Goal: Task Accomplishment & Management: Use online tool/utility

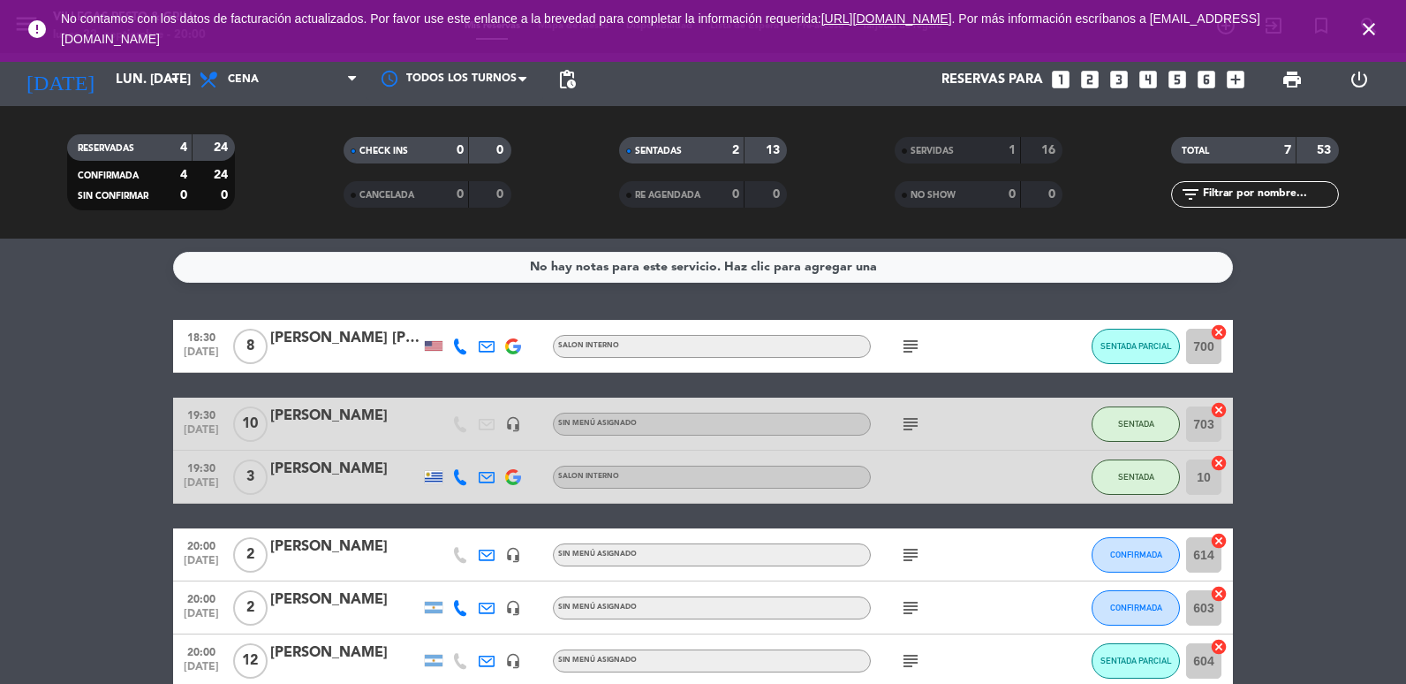
click at [1371, 27] on icon "close" at bounding box center [1368, 29] width 21 height 21
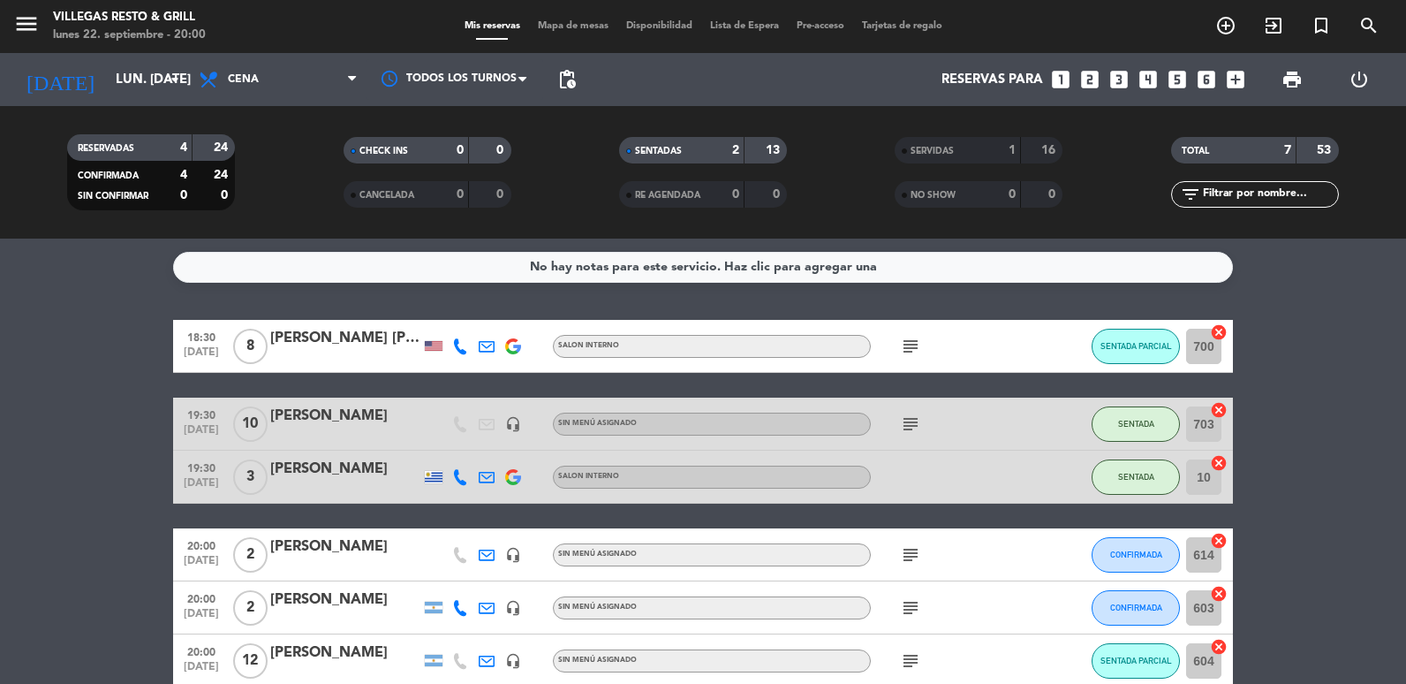
click at [550, 24] on span "Mapa de mesas" at bounding box center [573, 26] width 88 height 10
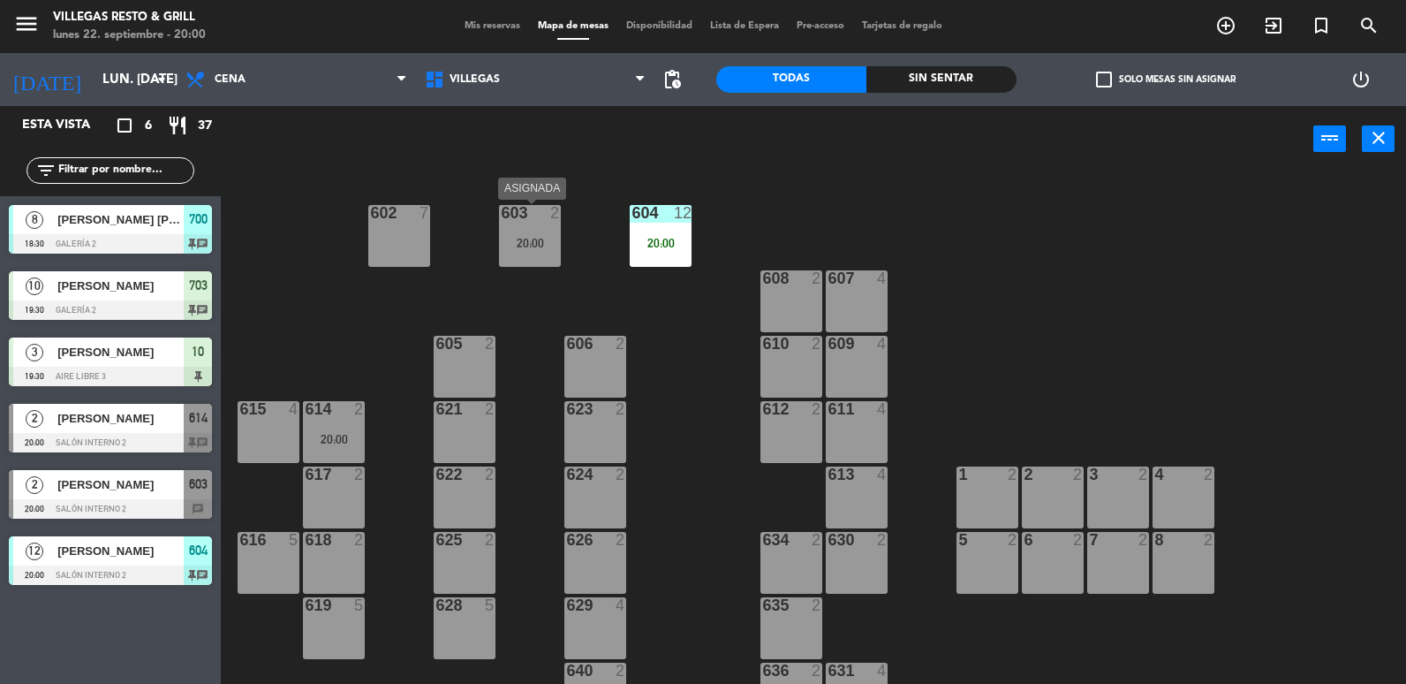
click at [518, 251] on div "603 2 20:00" at bounding box center [530, 236] width 62 height 62
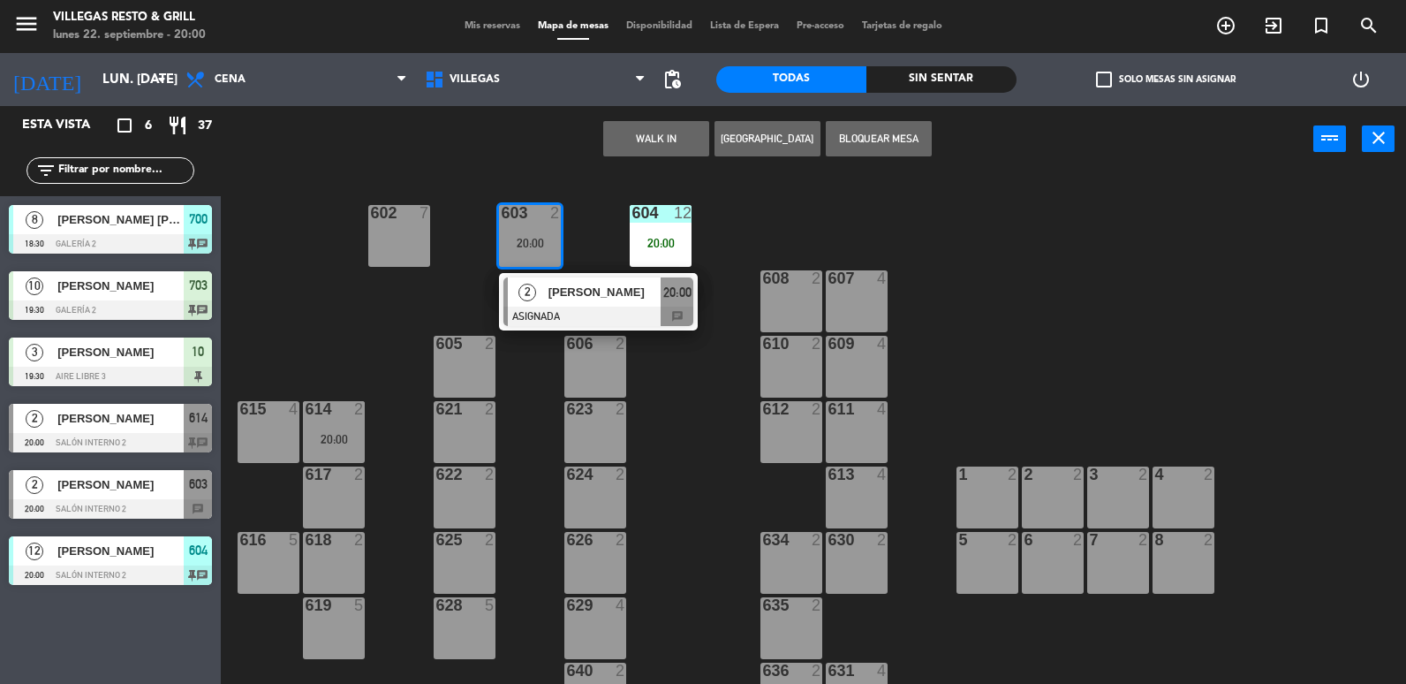
click at [784, 553] on div "634 2" at bounding box center [791, 563] width 62 height 62
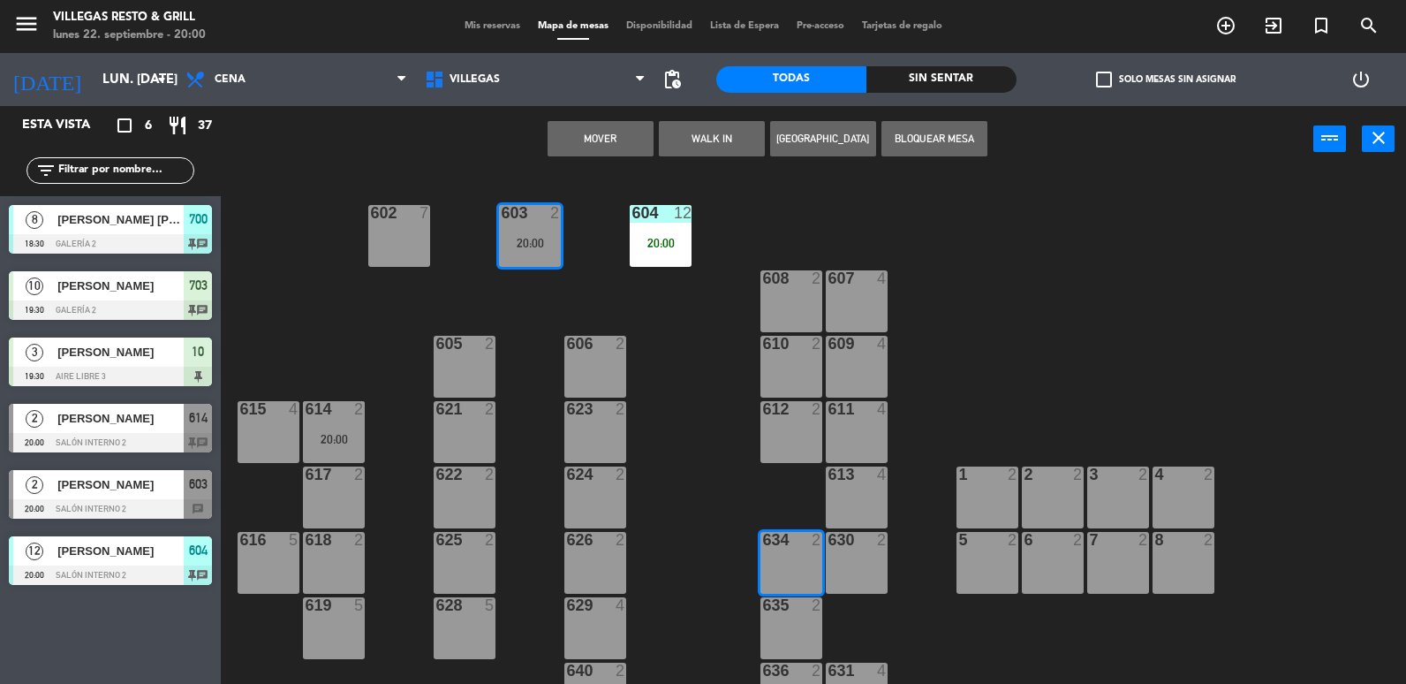
click at [623, 146] on button "Mover" at bounding box center [601, 138] width 106 height 35
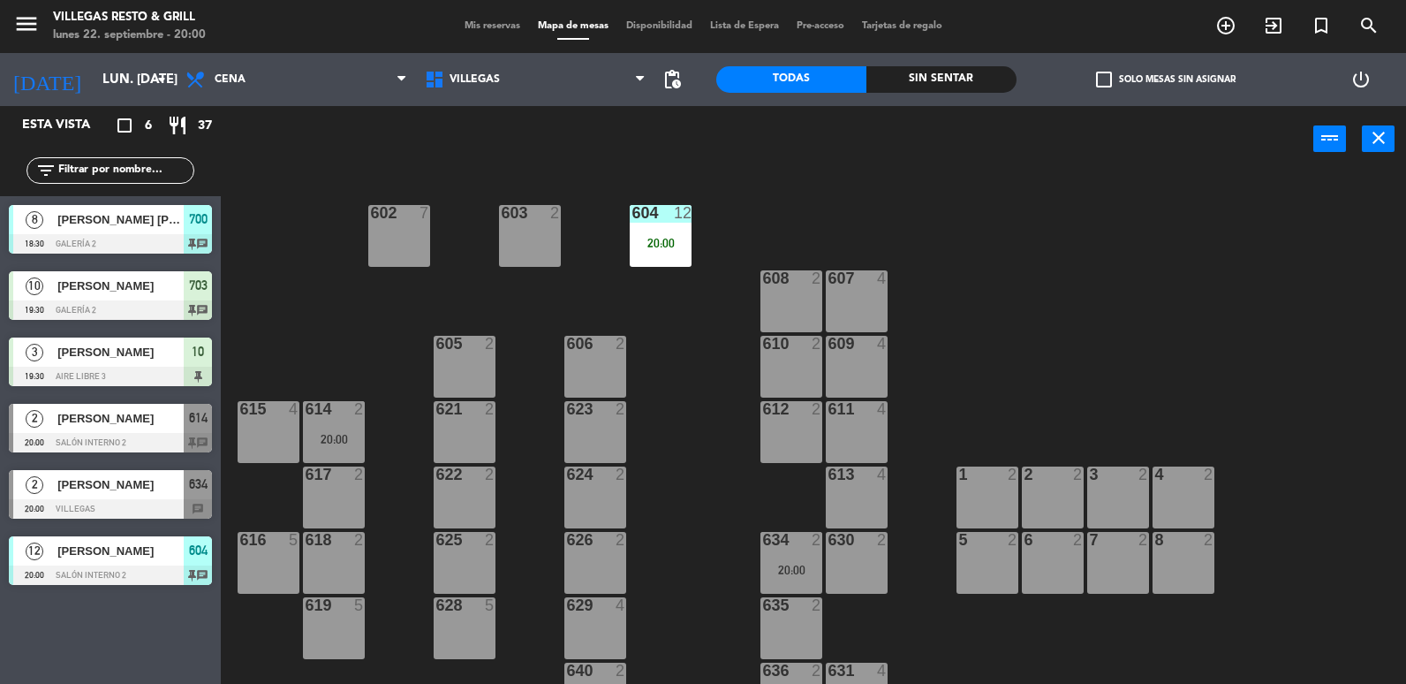
click at [337, 420] on div "614 2 20:00" at bounding box center [334, 432] width 62 height 62
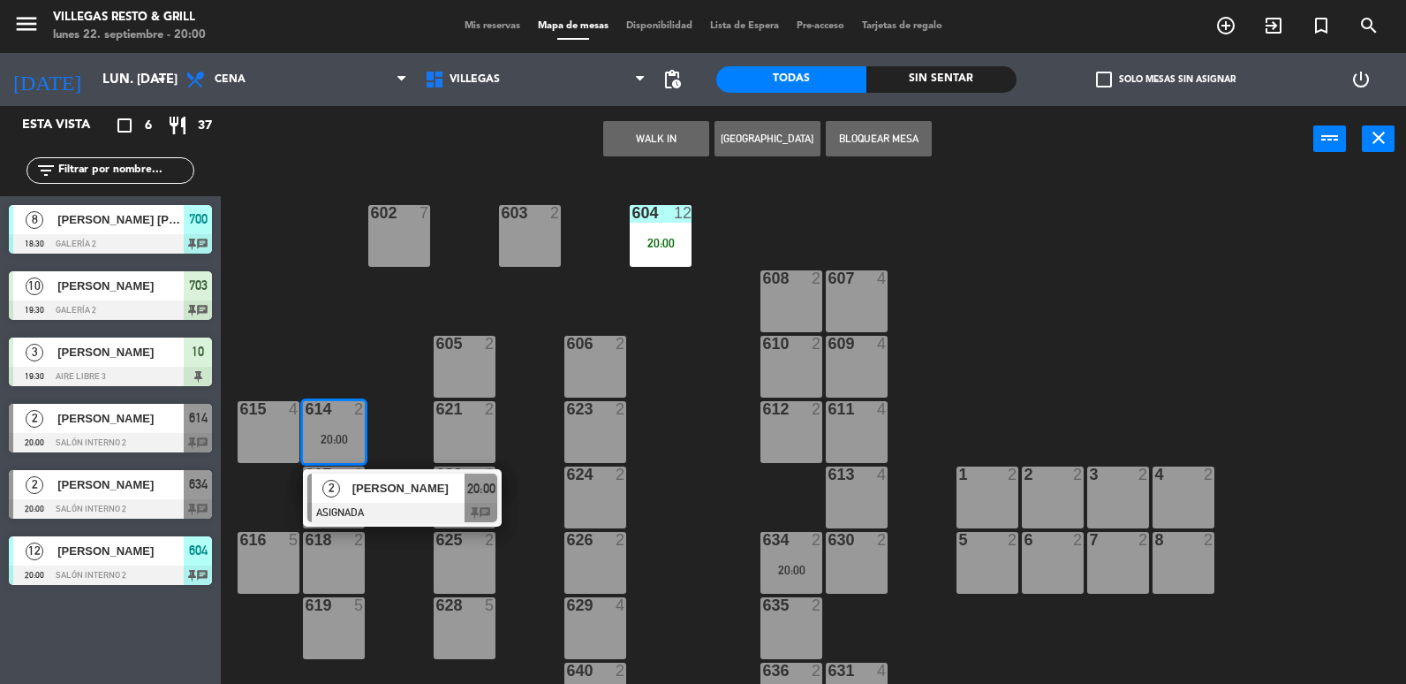
scroll to position [265, 0]
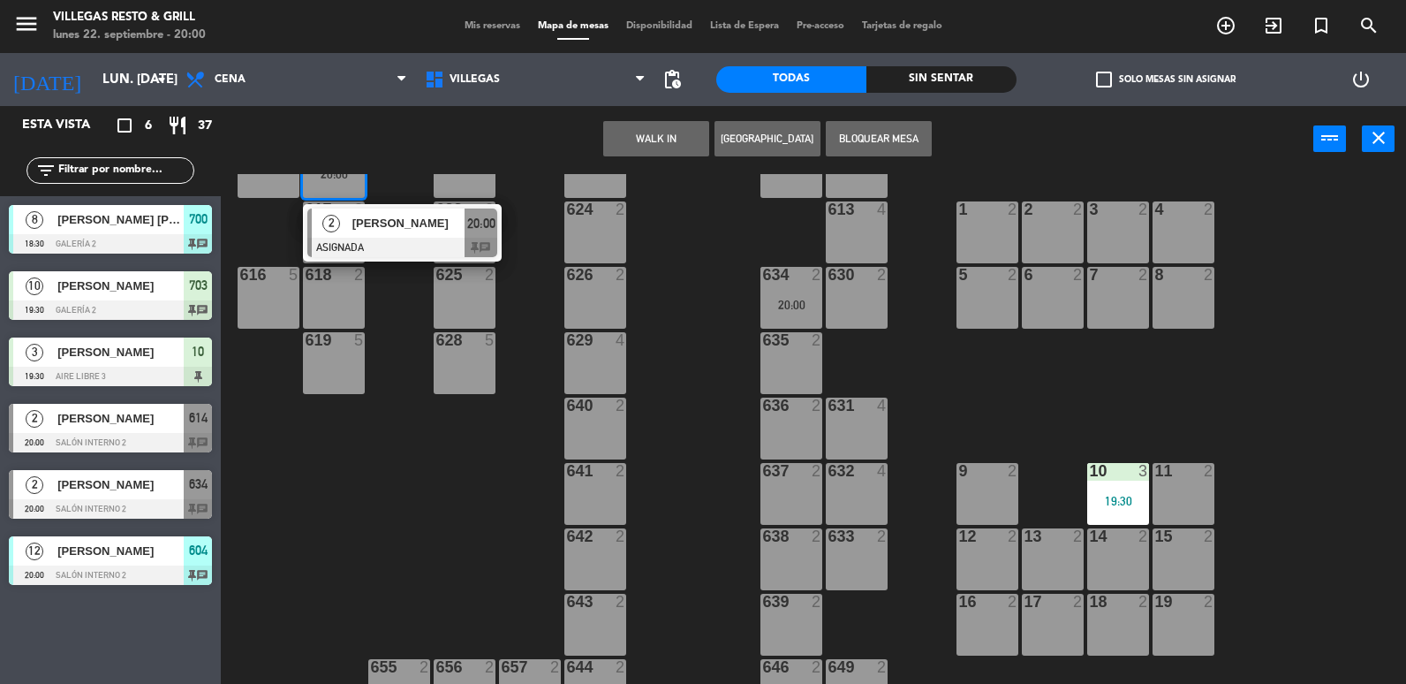
click at [776, 632] on div "639 2" at bounding box center [791, 625] width 62 height 62
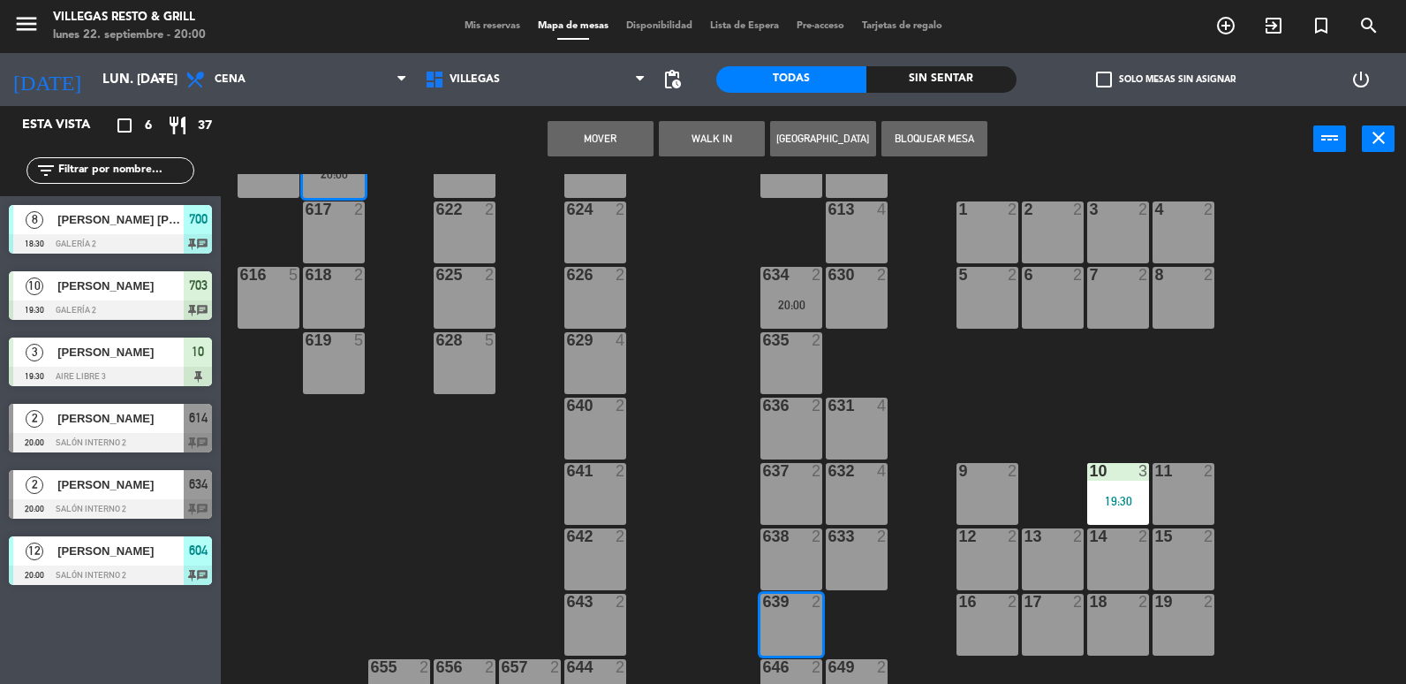
click at [623, 140] on button "Mover" at bounding box center [601, 138] width 106 height 35
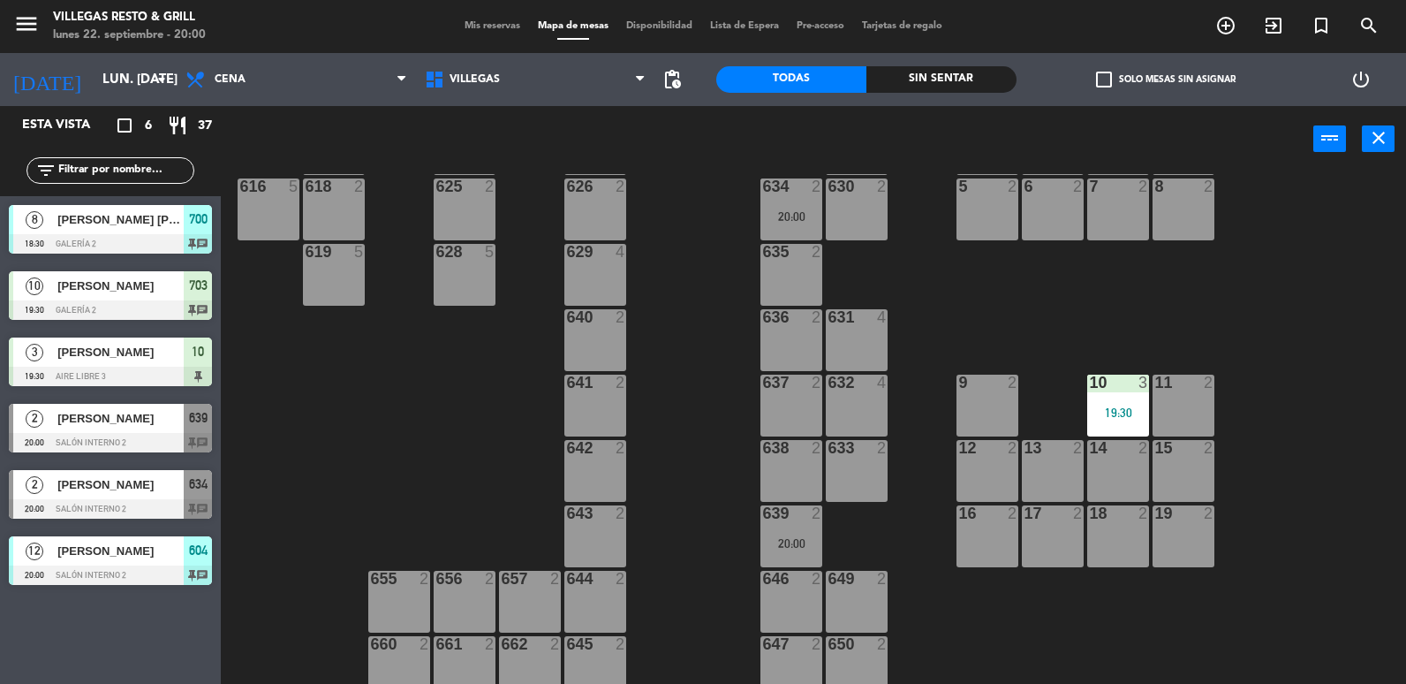
scroll to position [562, 0]
